Goal: Information Seeking & Learning: Learn about a topic

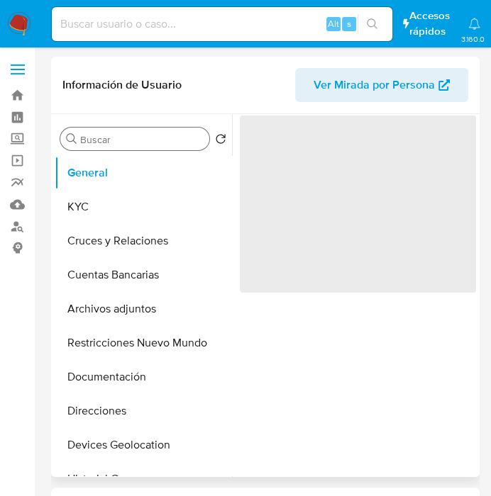
select select "10"
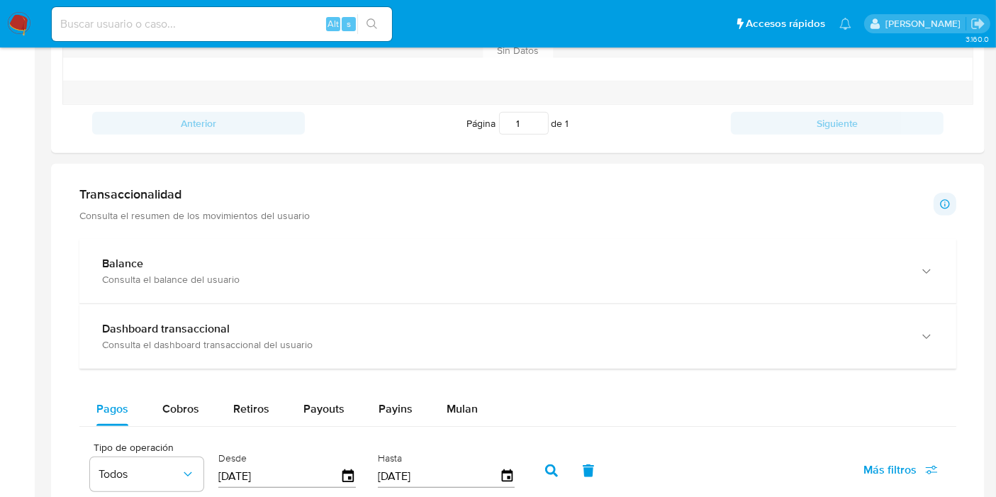
scroll to position [611, 0]
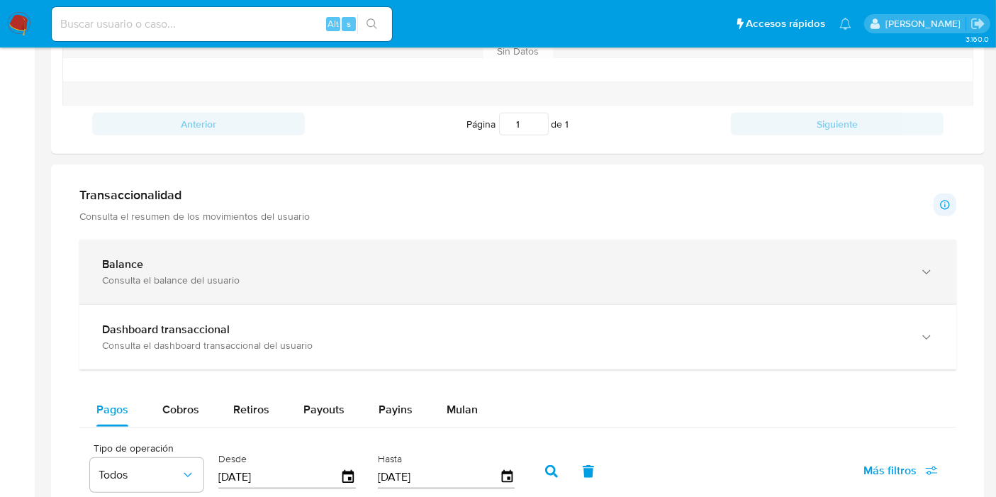
click at [248, 284] on div "Balance Consulta el balance del usuario" at bounding box center [517, 272] width 877 height 65
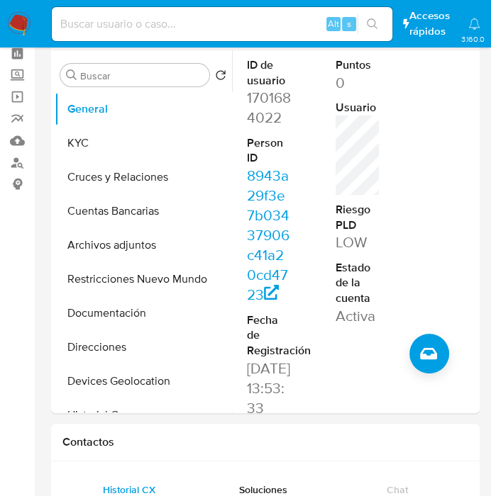
scroll to position [0, 0]
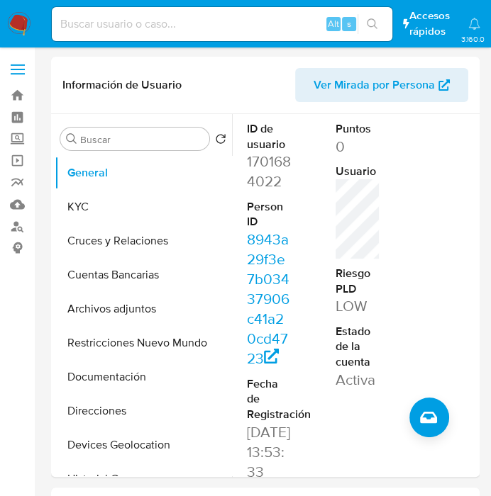
click at [209, 26] on input at bounding box center [222, 24] width 340 height 18
paste input "1744217054"
type input "1744217054"
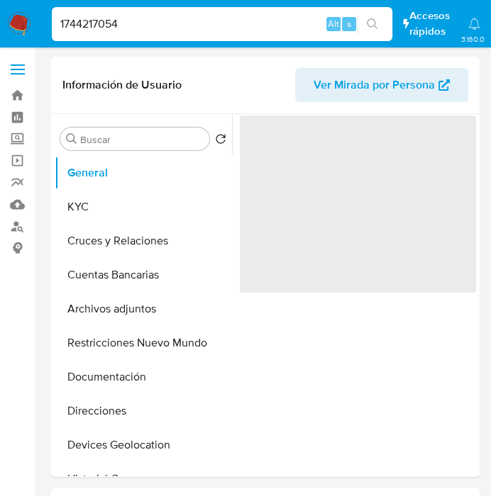
select select "10"
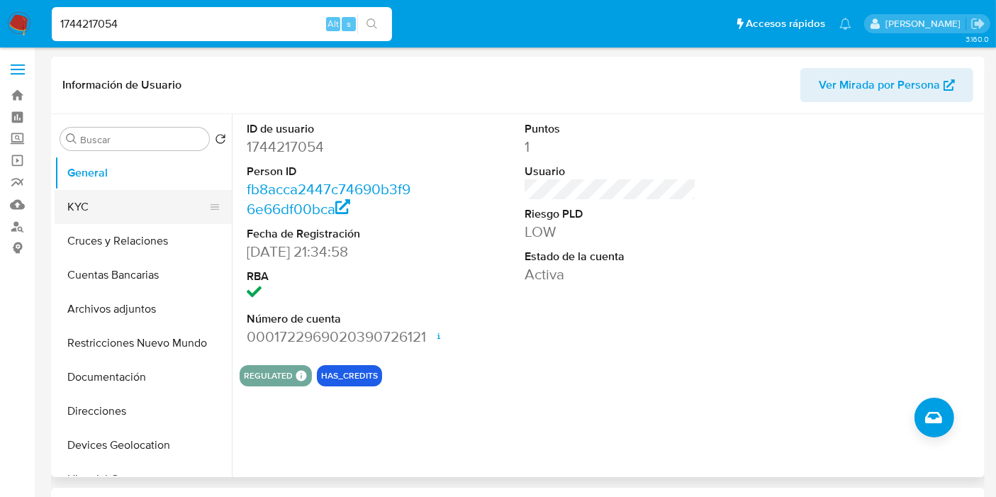
click at [138, 198] on button "KYC" at bounding box center [138, 207] width 166 height 34
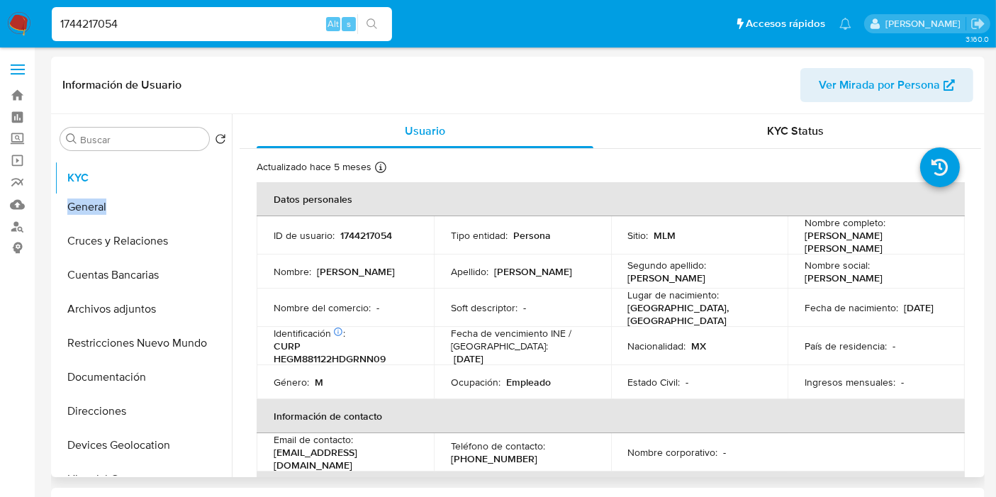
drag, startPoint x: 213, startPoint y: 208, endPoint x: 202, endPoint y: 179, distance: 31.2
click at [202, 179] on ul "General KYC Cruces y Relaciones Cuentas Bancarias Archivos adjuntos Restriccion…" at bounding box center [143, 316] width 177 height 320
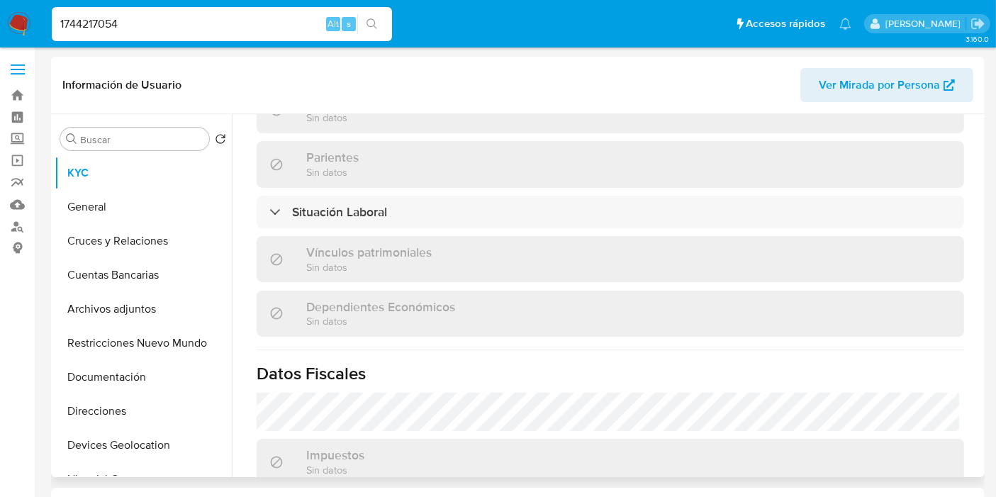
scroll to position [689, 0]
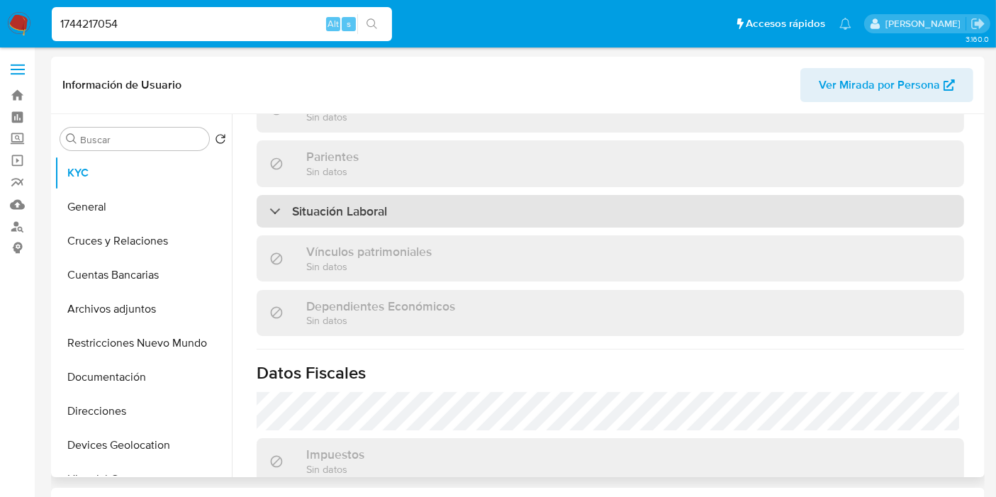
click at [502, 207] on div "Situación Laboral" at bounding box center [611, 211] width 708 height 33
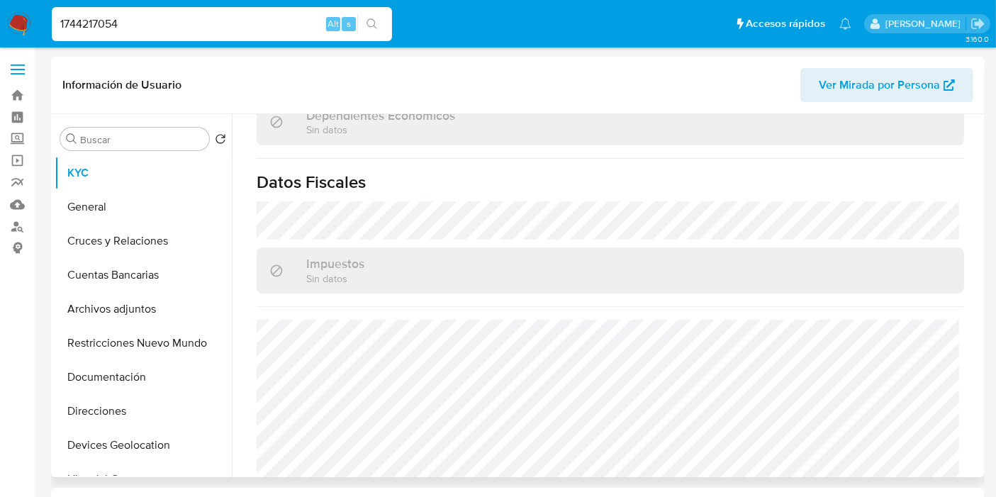
scroll to position [1105, 0]
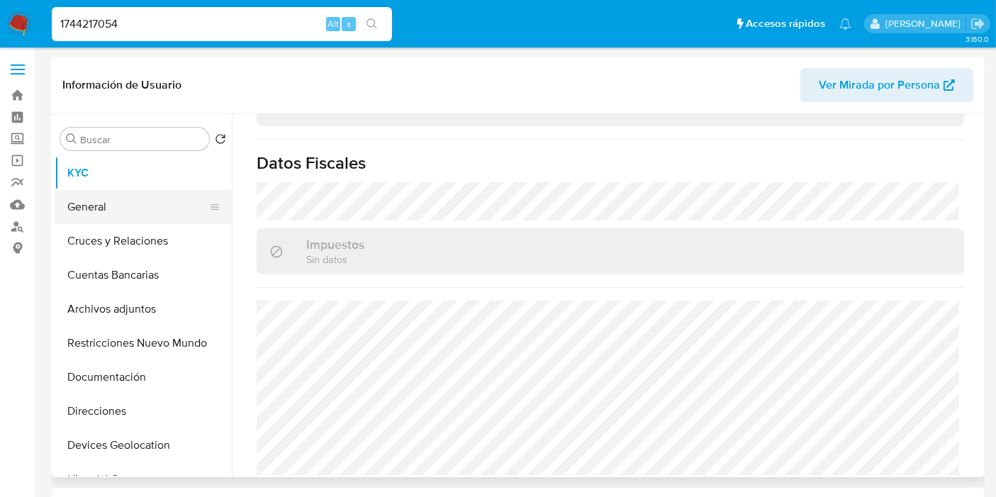
click at [104, 199] on button "General" at bounding box center [138, 207] width 166 height 34
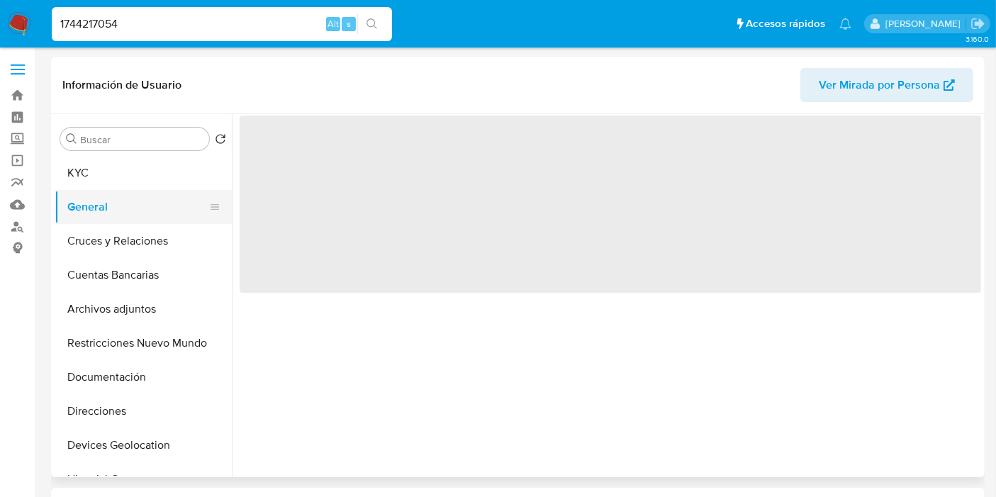
scroll to position [0, 0]
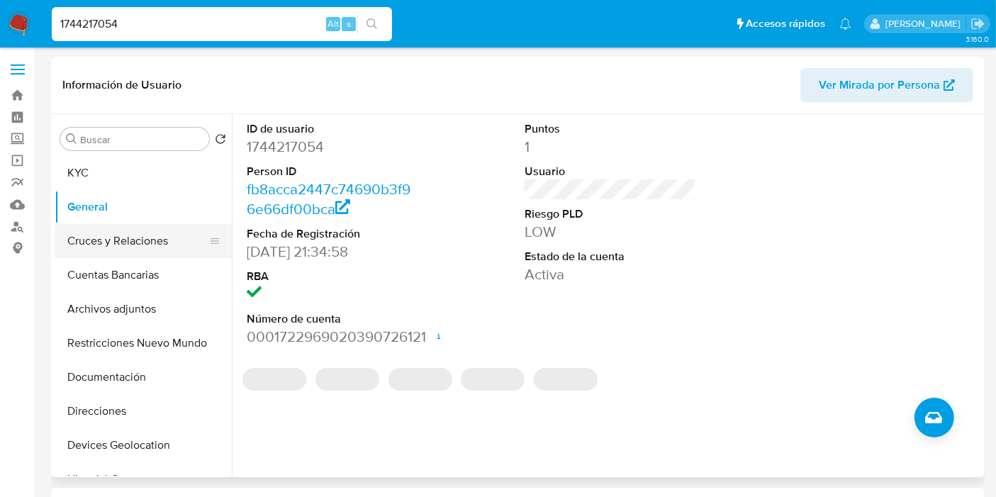
click at [142, 244] on button "Cruces y Relaciones" at bounding box center [138, 241] width 166 height 34
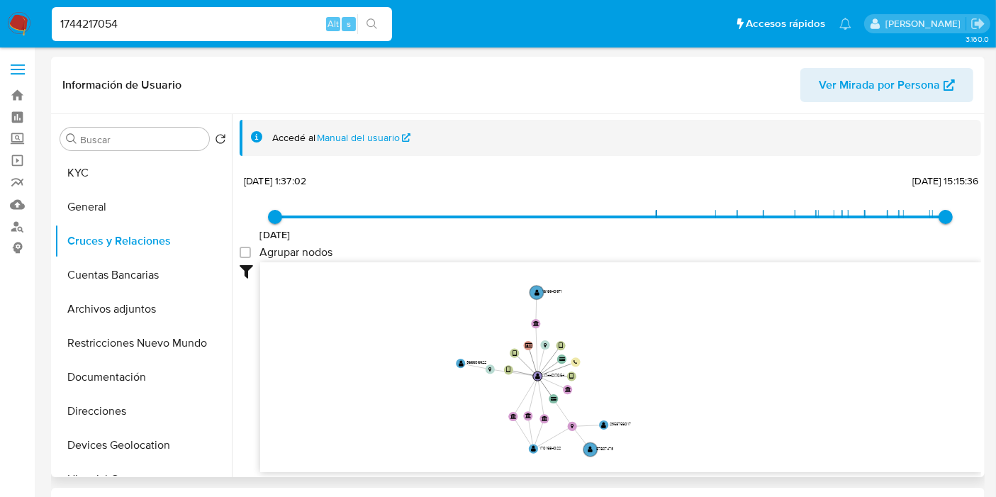
drag, startPoint x: 504, startPoint y: 351, endPoint x: 509, endPoint y: 384, distance: 33.0
click at [502, 384] on icon "user-1744217054  1744217054 device-67d3987f393317bafa9fa90d  device-660226420…" at bounding box center [620, 365] width 721 height 206
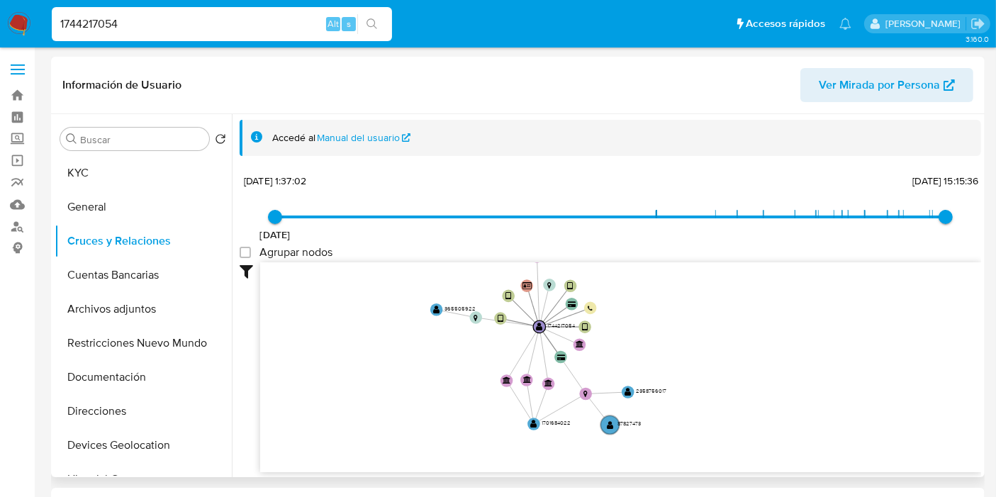
drag, startPoint x: 509, startPoint y: 384, endPoint x: 501, endPoint y: 337, distance: 47.4
click at [501, 337] on icon "user-1744217054  1744217054 device-67d3987f393317bafa9fa90d  device-660226420…" at bounding box center [620, 365] width 721 height 206
click at [117, 287] on button "Cuentas Bancarias" at bounding box center [138, 275] width 166 height 34
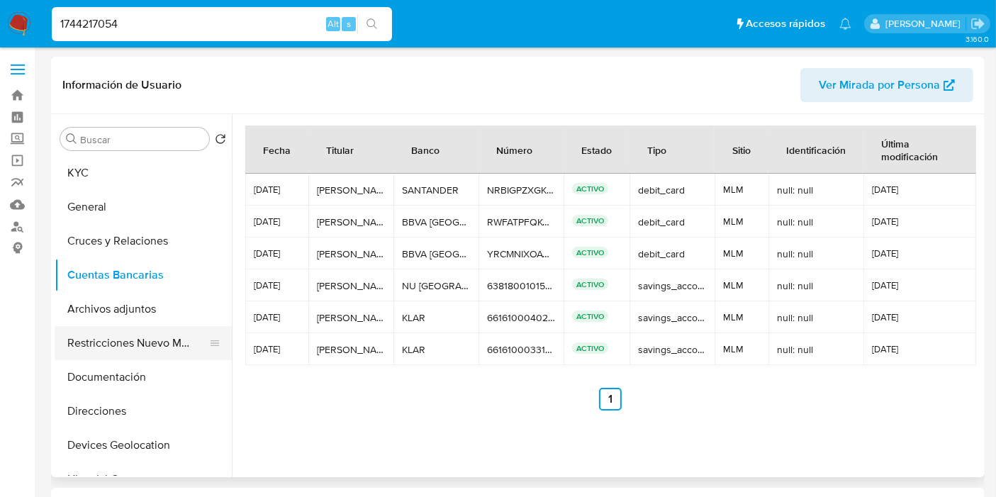
click at [131, 343] on button "Restricciones Nuevo Mundo" at bounding box center [138, 343] width 166 height 34
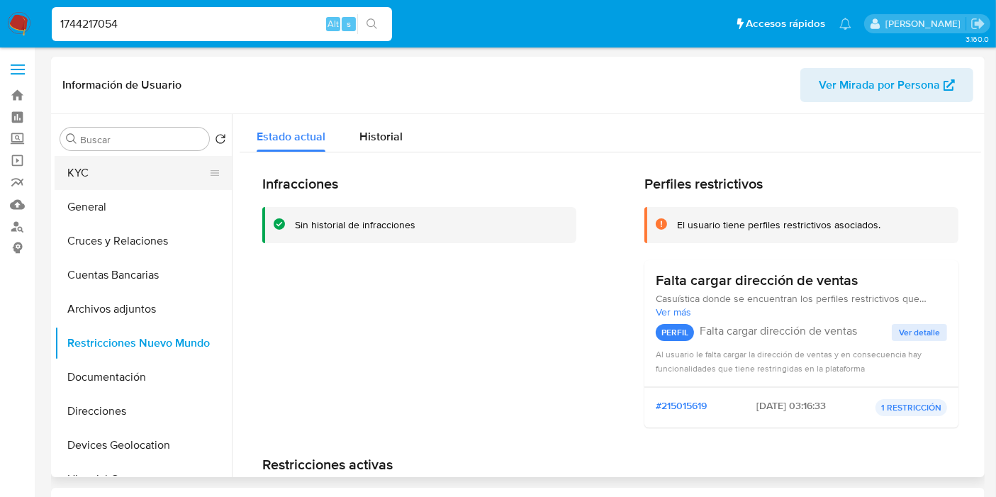
click at [116, 174] on button "KYC" at bounding box center [138, 173] width 166 height 34
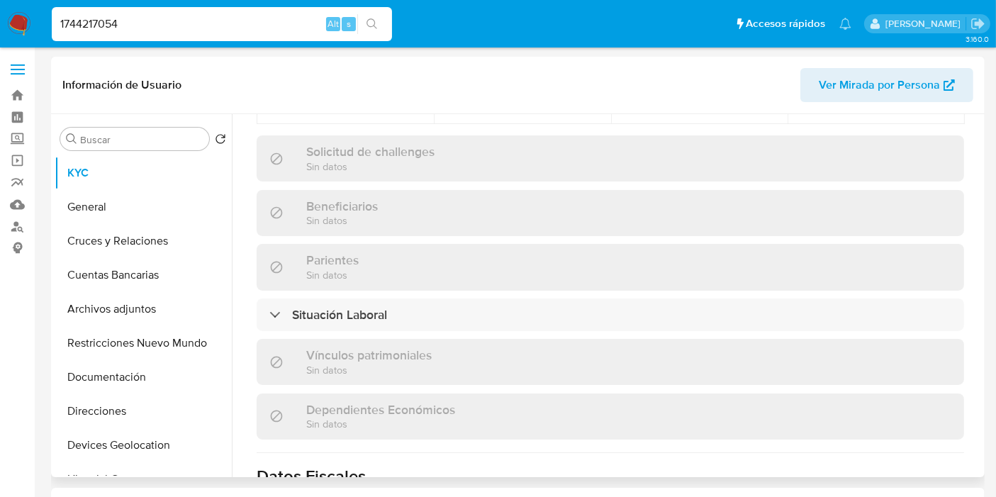
scroll to position [899, 0]
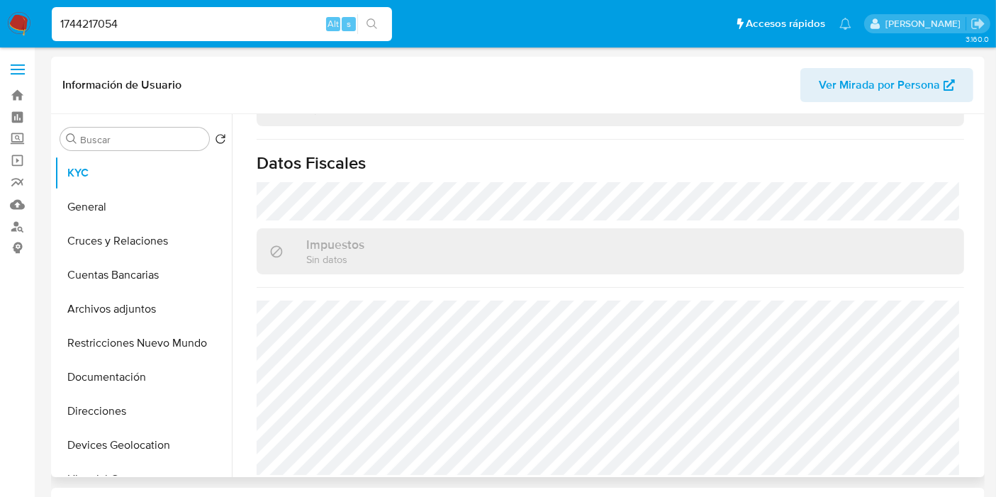
click at [421, 41] on nav "Pausado Ver notificaciones 1744217054 Alt s Accesos rápidos Presiona las siguie…" at bounding box center [498, 24] width 996 height 48
click at [167, 21] on input "1744217054" at bounding box center [222, 24] width 340 height 18
paste input "01684022"
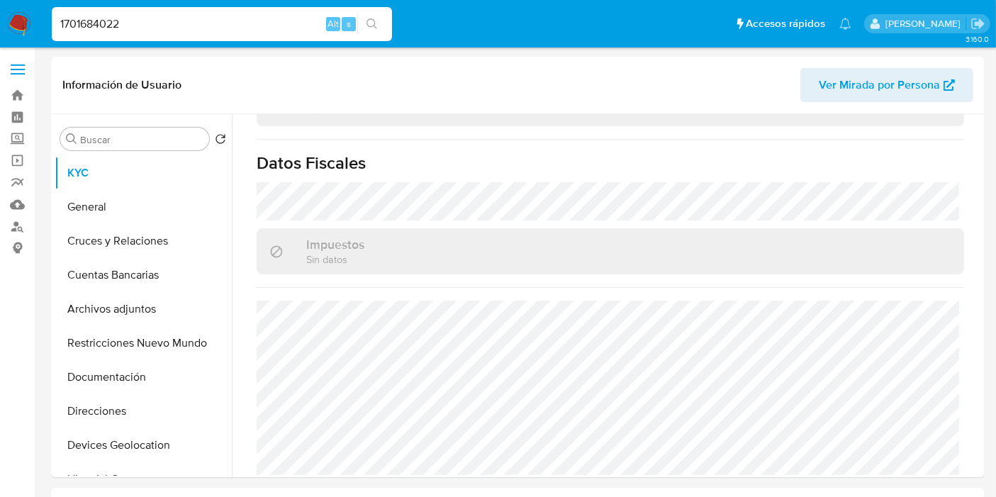
type input "1701684022"
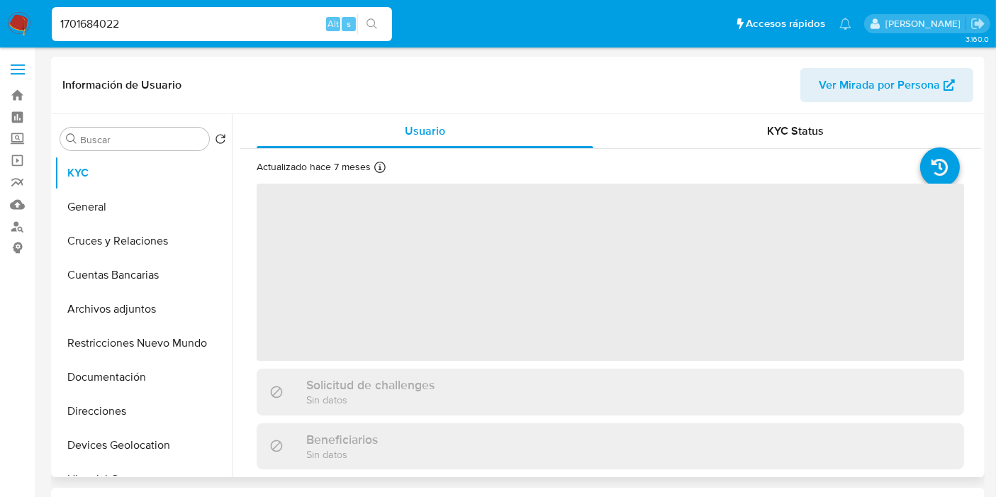
select select "10"
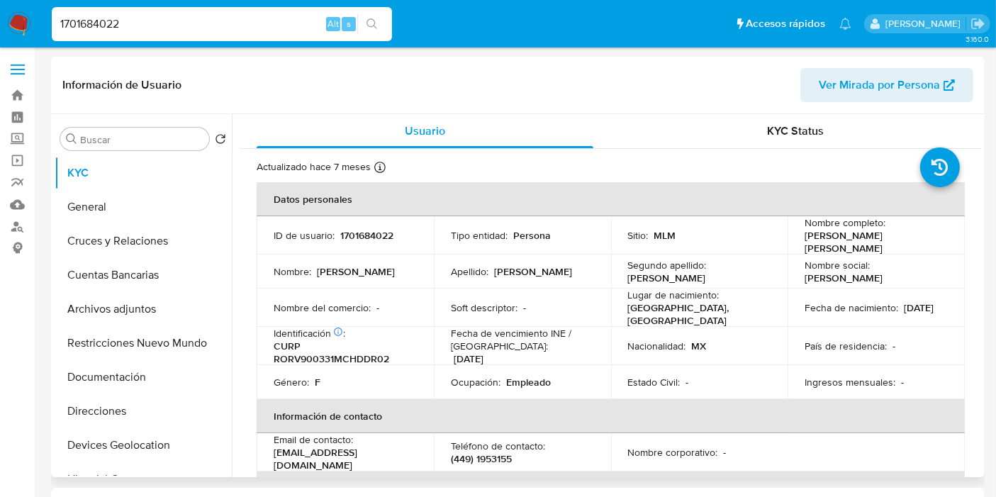
click at [277, 90] on header "Información de Usuario Ver Mirada por Persona" at bounding box center [517, 85] width 911 height 34
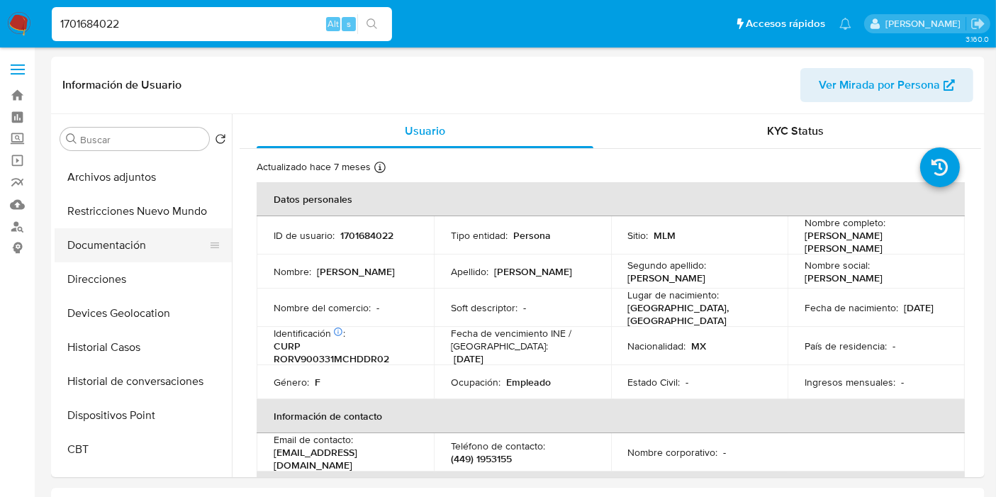
scroll to position [133, 0]
click at [147, 320] on button "Devices Geolocation" at bounding box center [143, 312] width 177 height 34
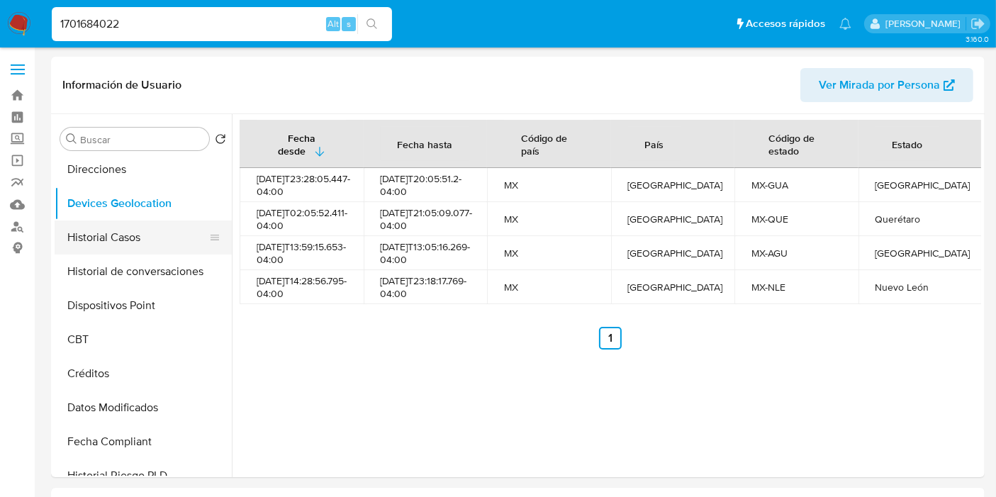
scroll to position [243, 0]
click at [296, 396] on div "Fecha desde [GEOGRAPHIC_DATA] hasta Código de país País Código de estado Estado…" at bounding box center [607, 295] width 750 height 363
click at [135, 236] on button "Historial Casos" at bounding box center [138, 237] width 166 height 34
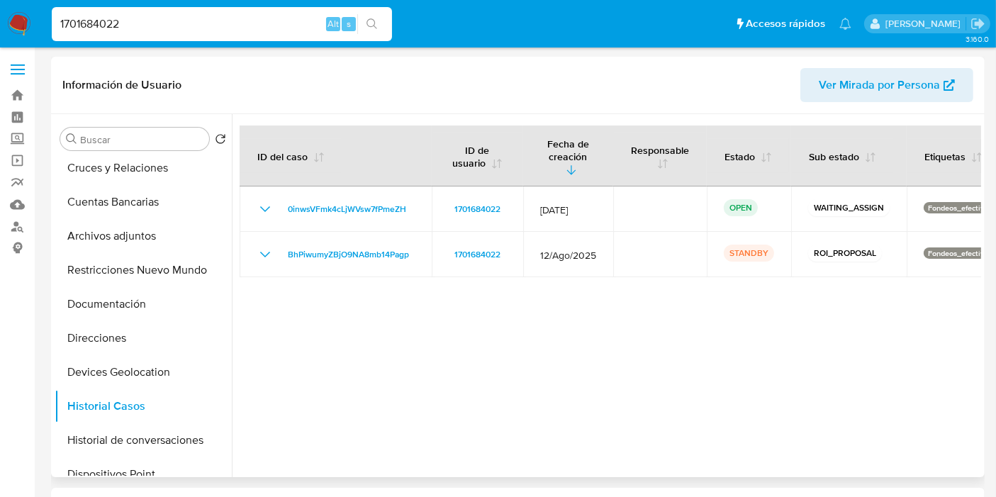
scroll to position [71, 0]
click at [133, 302] on button "Documentación" at bounding box center [138, 306] width 166 height 34
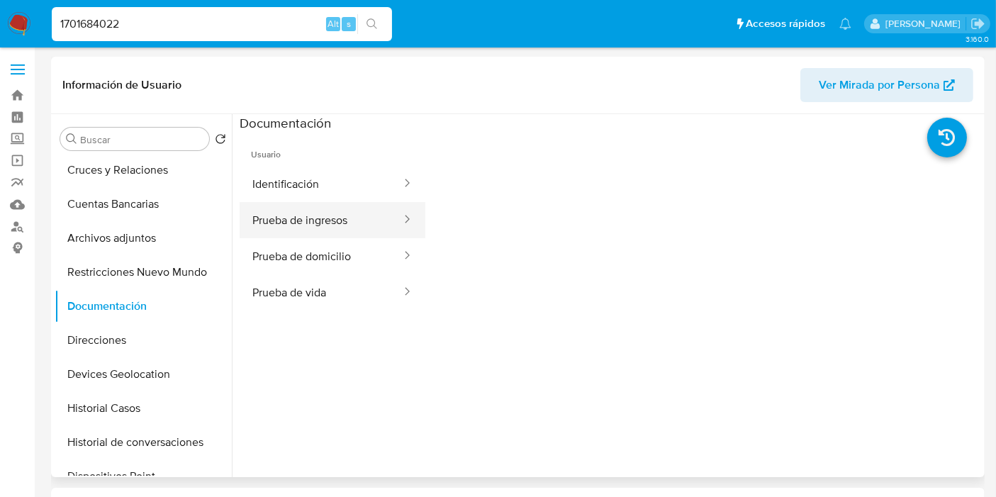
click at [326, 223] on button "Prueba de ingresos" at bounding box center [321, 220] width 163 height 36
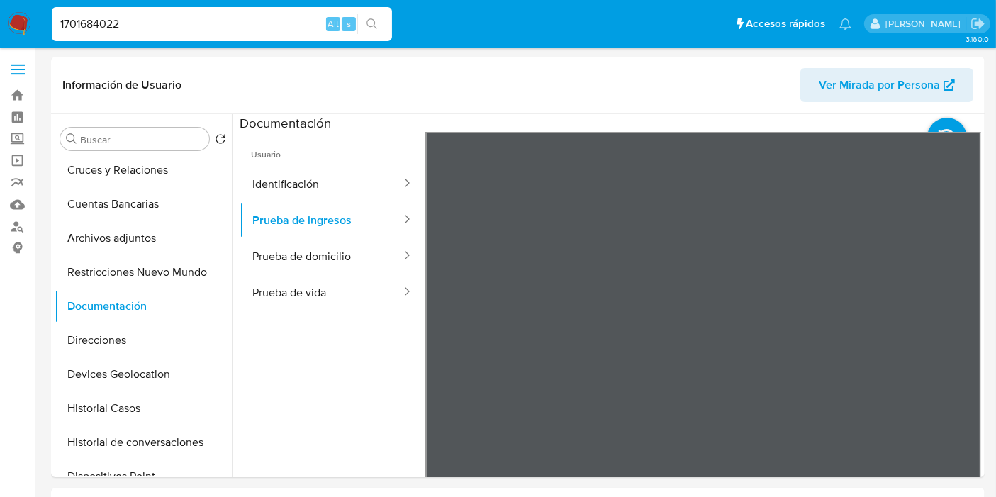
click at [337, 325] on div "Usuario Identificación Prueba de ingresos Prueba de domicilio Prueba de vida" at bounding box center [611, 359] width 742 height 454
click at [502, 164] on div at bounding box center [703, 364] width 557 height 465
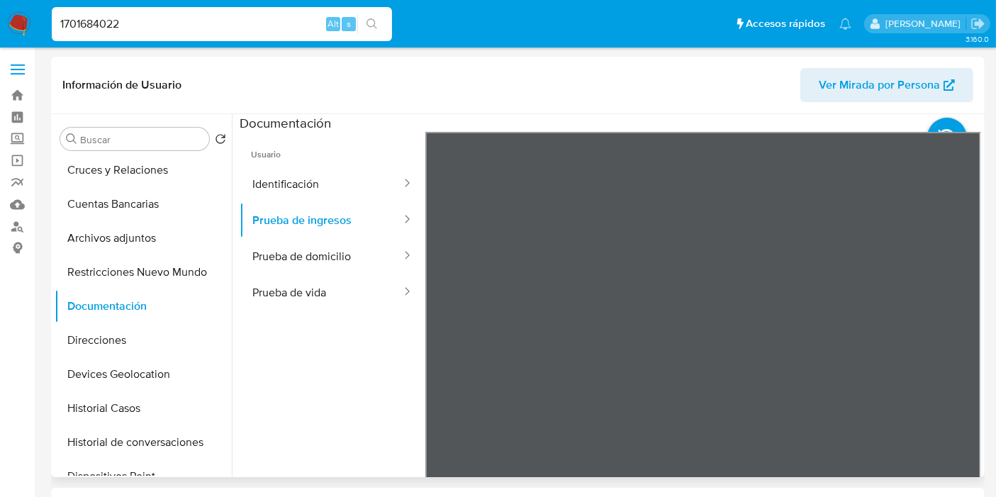
click at [502, 60] on div "Información de Usuario Ver Mirada por Persona Buscar Volver al orden por defect…" at bounding box center [518, 267] width 934 height 421
click at [502, 76] on div "Información de Usuario Ver Mirada por Persona Buscar Volver al orden por defect…" at bounding box center [518, 267] width 934 height 421
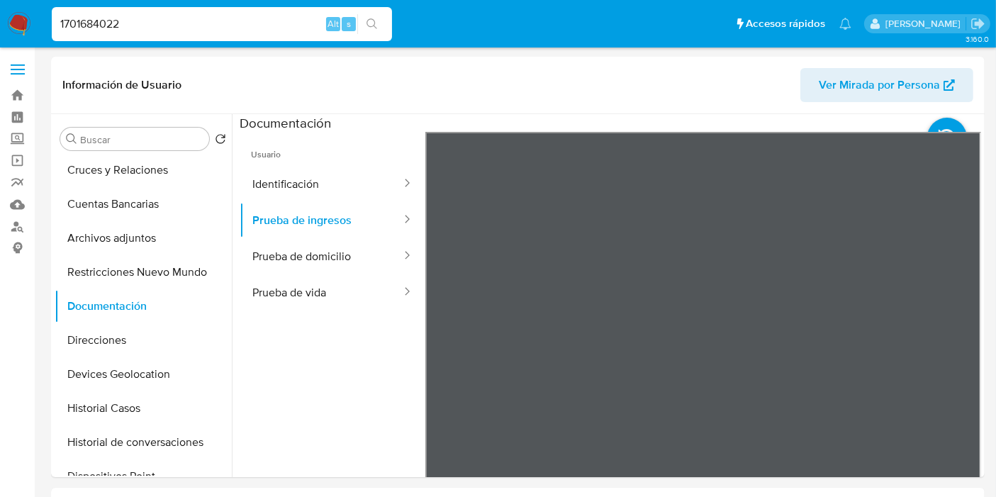
click at [321, 254] on button "Prueba de domicilio" at bounding box center [321, 256] width 163 height 36
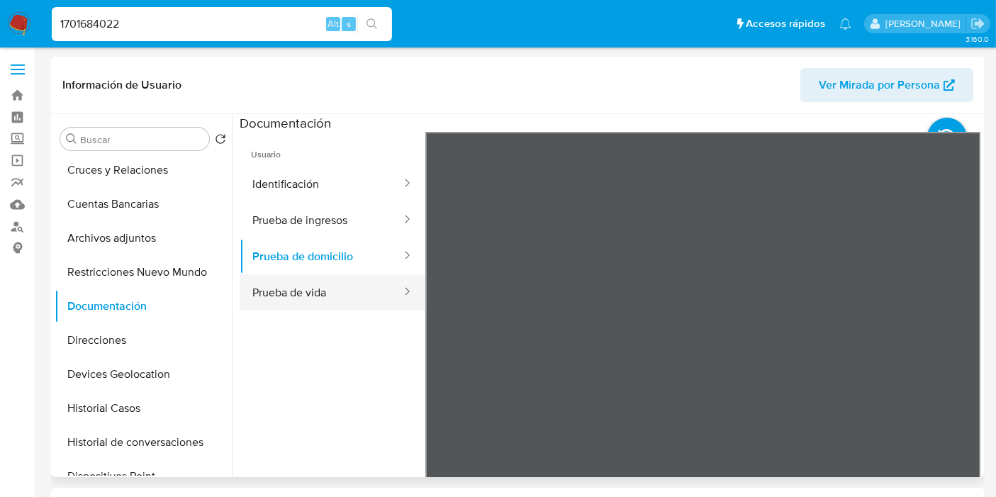
click at [322, 284] on button "Prueba de vida" at bounding box center [321, 292] width 163 height 36
